Goal: Task Accomplishment & Management: Complete application form

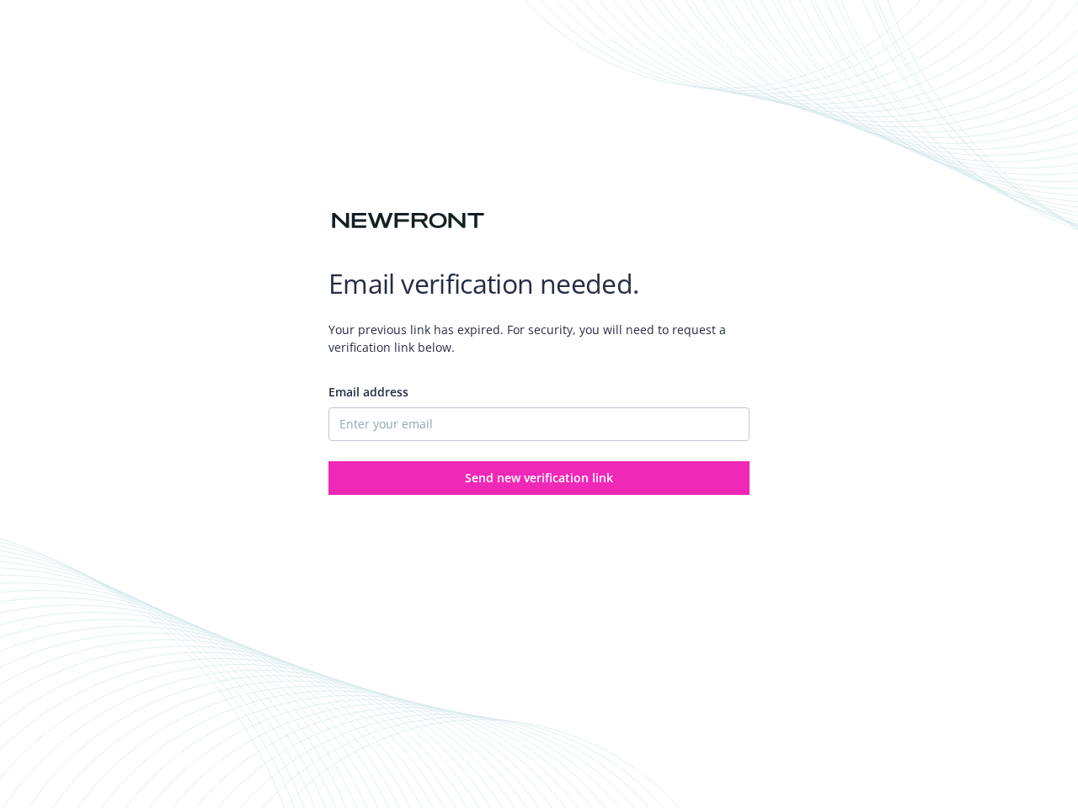
click at [539, 404] on div "Email address" at bounding box center [538, 412] width 421 height 58
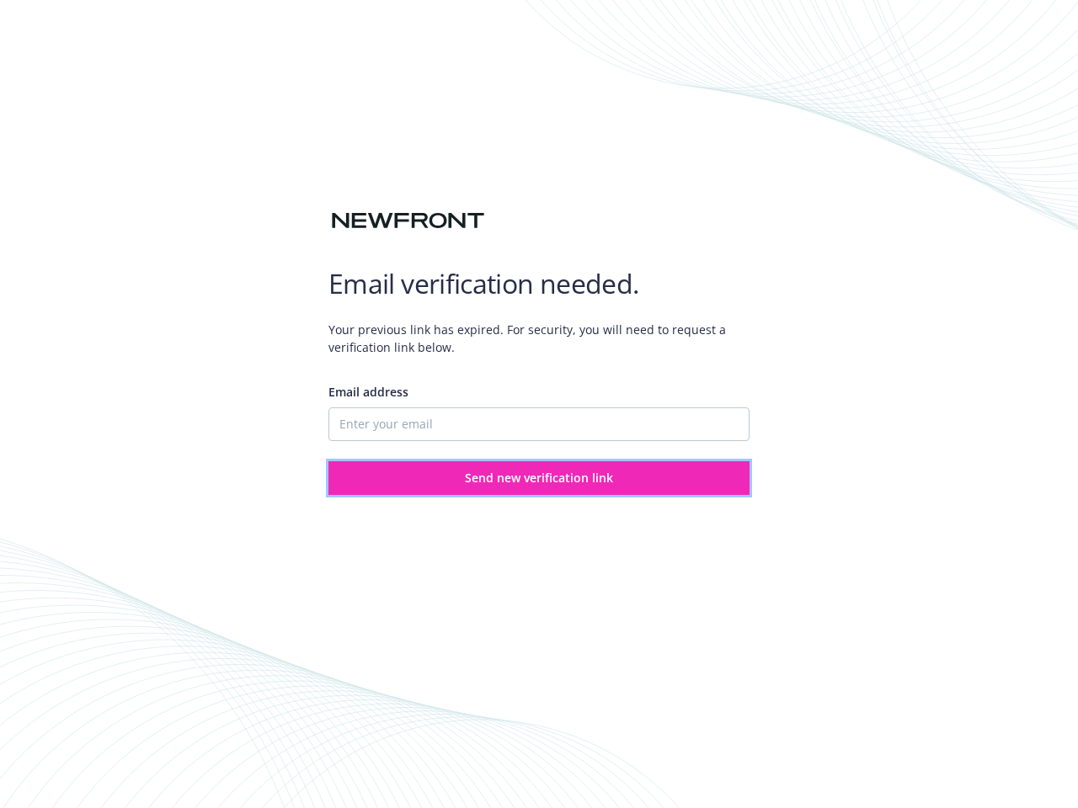
click at [539, 478] on span "Send new verification link" at bounding box center [539, 478] width 148 height 16
